Goal: Task Accomplishment & Management: Manage account settings

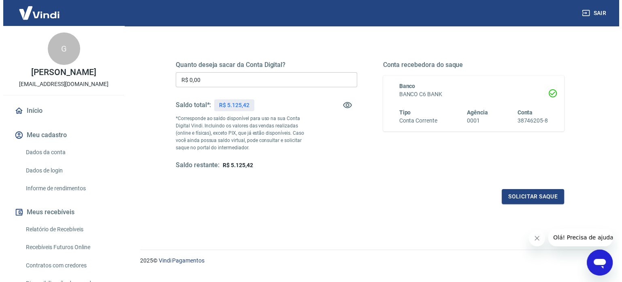
scroll to position [118, 0]
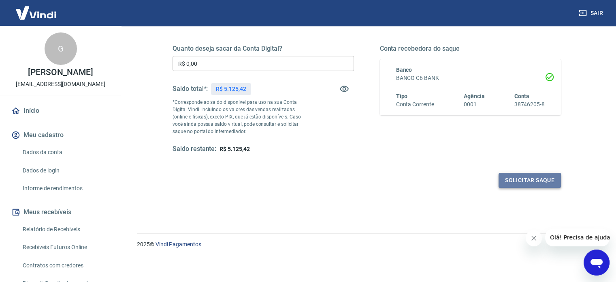
click at [533, 179] on button "Solicitar saque" at bounding box center [530, 180] width 62 height 15
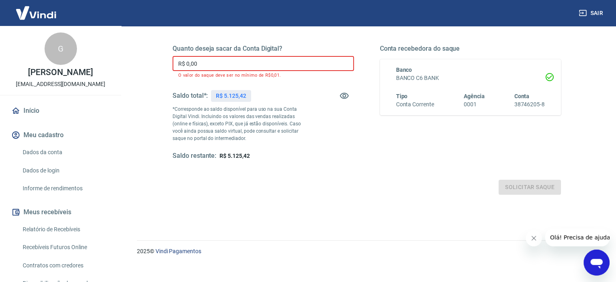
click at [241, 62] on input "R$ 0,00" at bounding box center [263, 63] width 181 height 15
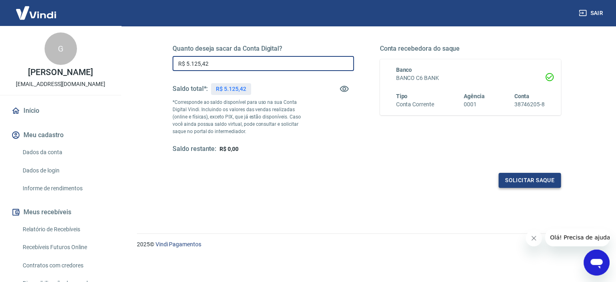
type input "R$ 5.125,42"
click at [538, 183] on button "Solicitar saque" at bounding box center [530, 180] width 62 height 15
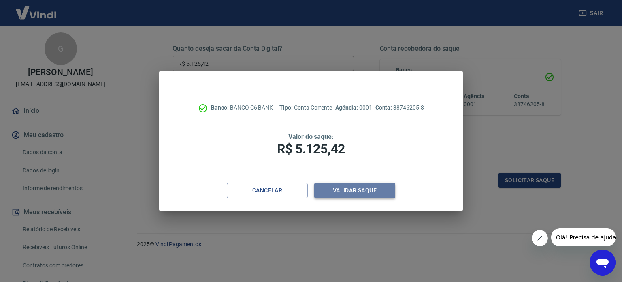
click at [354, 194] on button "Validar saque" at bounding box center [354, 190] width 81 height 15
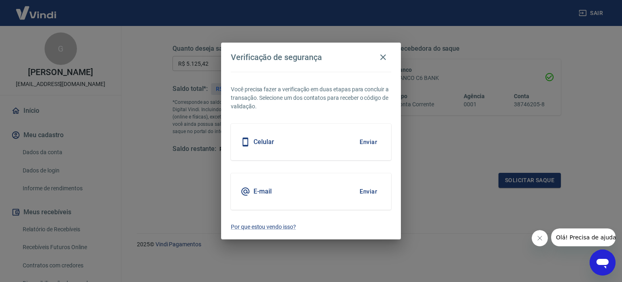
click at [371, 194] on button "Enviar" at bounding box center [368, 191] width 26 height 17
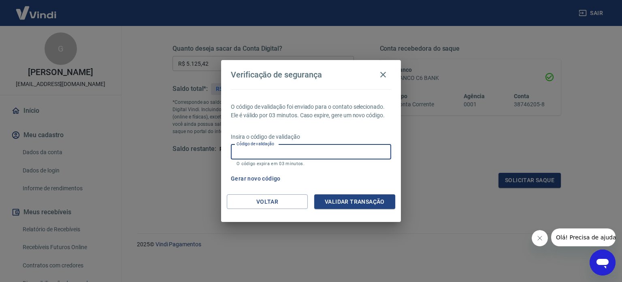
click at [282, 149] on input "Código de validação" at bounding box center [311, 151] width 160 height 15
type input "133556"
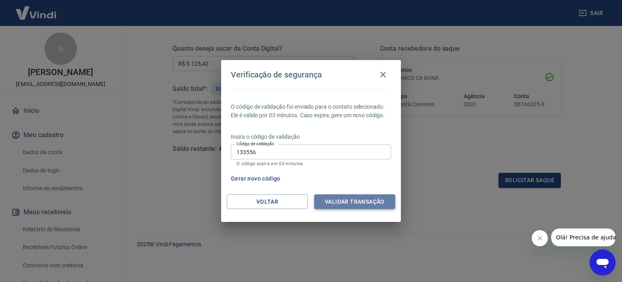
click at [358, 206] on button "Validar transação" at bounding box center [354, 201] width 81 height 15
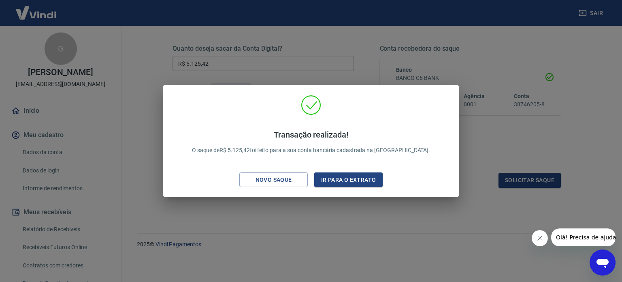
click at [368, 222] on div "Transação realizada! O saque de R$ 5.125,42 foi feito para a sua conta bancária…" at bounding box center [311, 141] width 622 height 282
